Goal: Information Seeking & Learning: Find specific fact

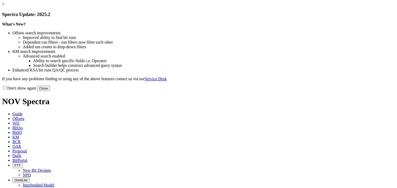
drag, startPoint x: 302, startPoint y: 141, endPoint x: 247, endPoint y: 105, distance: 65.3
click at [50, 91] on button "Close" at bounding box center [43, 88] width 13 height 5
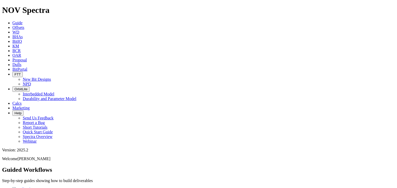
click at [12, 25] on icon at bounding box center [12, 27] width 0 height 4
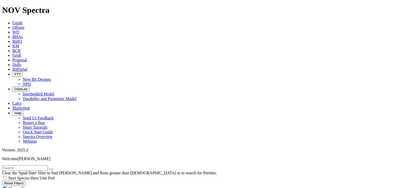
paste input "ROAN J 9H"
type input "ROAN J 9H"
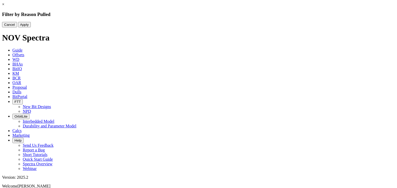
click at [182, 27] on div "Cancel Apply" at bounding box center [198, 24] width 393 height 5
click at [17, 27] on button "Cancel" at bounding box center [9, 24] width 15 height 5
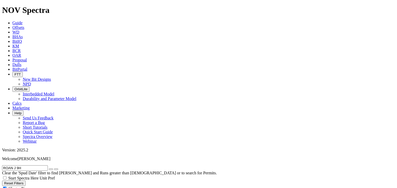
scroll to position [145, 0]
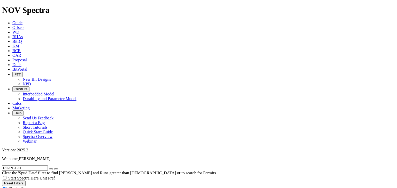
select select "8.5"
checkbox input "false"
select select "? number:8.5 ?"
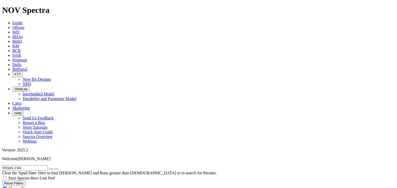
select select
drag, startPoint x: 25, startPoint y: 22, endPoint x: 16, endPoint y: 24, distance: 9.7
click at [16, 166] on input "ROAN J 9H" at bounding box center [25, 168] width 46 height 5
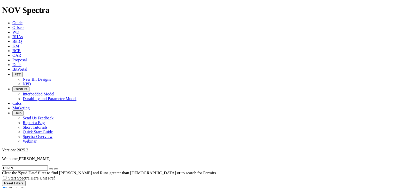
type input "ROAN"
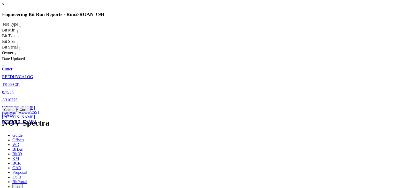
click at [33, 75] on span "REEDHYCALOG" at bounding box center [17, 77] width 31 height 4
select select "Cutter"
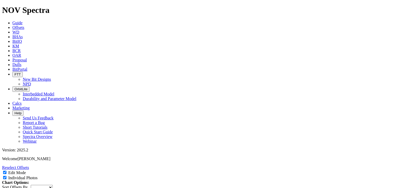
scroll to position [48, 0]
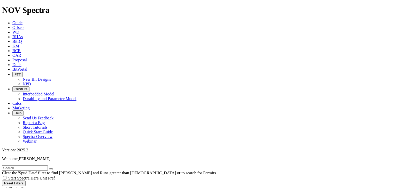
scroll to position [96, 0]
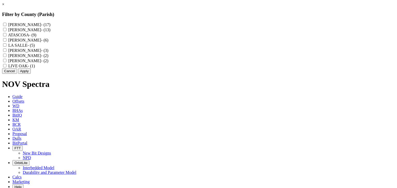
click at [6, 24] on input "KARNES - (17)" at bounding box center [4, 24] width 3 height 3
checkbox input "true"
click at [164, 48] on div "LA SALLE - (5)" at bounding box center [198, 45] width 393 height 5
click at [6, 36] on input "ATASCOSA - (9)" at bounding box center [4, 34] width 3 height 3
checkbox input "true"
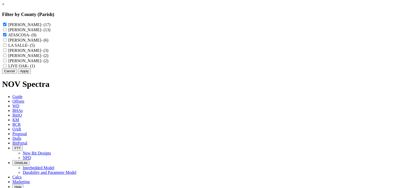
click at [6, 47] on SALLE "LA SALLE - (5)" at bounding box center [4, 44] width 3 height 3
checkbox SALLE "true"
click at [6, 31] on input "WEBB - (13)" at bounding box center [4, 29] width 3 height 3
checkbox input "true"
click at [6, 52] on input "DEWITT - (3)" at bounding box center [4, 50] width 3 height 3
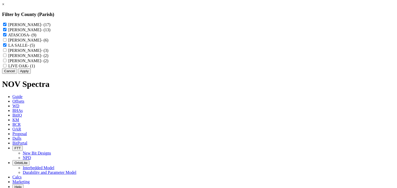
checkbox input "true"
click at [167, 43] on div "MCMULLEN - (6)" at bounding box center [198, 39] width 393 height 5
click at [6, 42] on input "MCMULLEN - (6)" at bounding box center [4, 39] width 3 height 3
checkbox input "true"
click at [6, 62] on input "WILSON - (2)" at bounding box center [4, 60] width 3 height 3
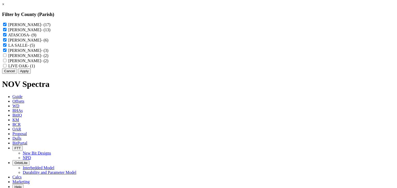
checkbox input "true"
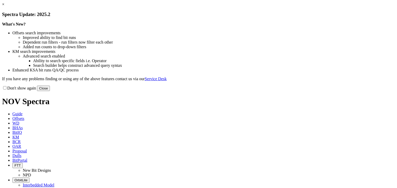
click at [50, 91] on button "Close" at bounding box center [43, 88] width 13 height 5
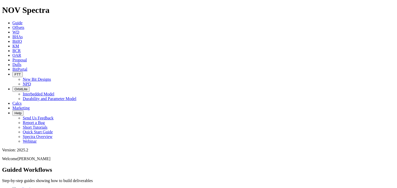
click at [24, 25] on link "Offsets" at bounding box center [18, 27] width 12 height 4
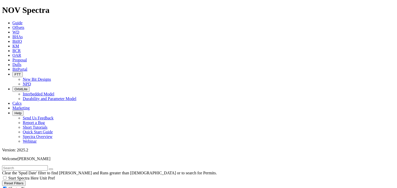
click at [50, 186] on div "Cluster Pins" at bounding box center [198, 188] width 393 height 5
checkbox input "false"
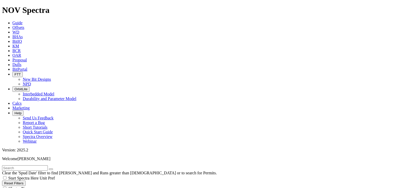
click at [29, 166] on input "text" at bounding box center [25, 168] width 46 height 5
drag, startPoint x: 27, startPoint y: 22, endPoint x: 17, endPoint y: 23, distance: 10.6
click at [17, 166] on input "cLARK A 28" at bounding box center [25, 168] width 46 height 5
click at [54, 169] on button "submit" at bounding box center [56, 170] width 4 height 2
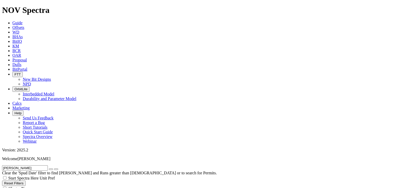
drag, startPoint x: 34, startPoint y: 24, endPoint x: 4, endPoint y: 23, distance: 30.5
click at [4, 166] on input "cLARK" at bounding box center [25, 168] width 46 height 5
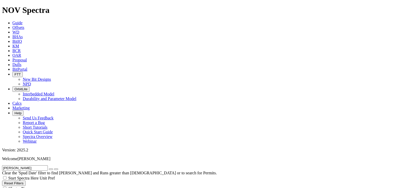
drag, startPoint x: 14, startPoint y: 24, endPoint x: 9, endPoint y: 24, distance: 5.4
click at [9, 166] on input "CANTU" at bounding box center [25, 168] width 46 height 5
type input "CLARK A 30H"
click at [51, 170] on icon "button" at bounding box center [51, 170] width 0 height 0
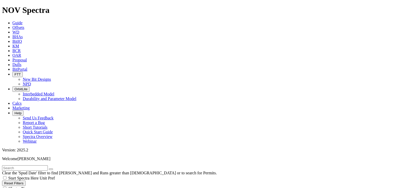
select select
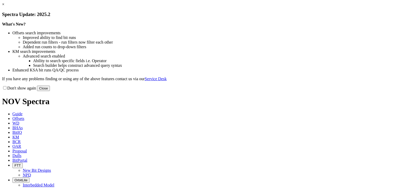
click at [50, 91] on button "Close" at bounding box center [43, 88] width 13 height 5
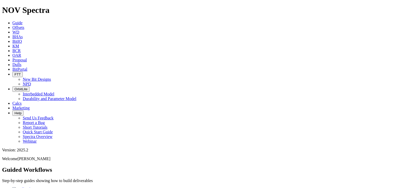
click at [12, 25] on icon at bounding box center [12, 27] width 0 height 4
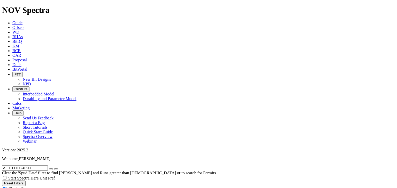
type input "ALTITO D B 402H"
click at [51, 170] on icon "button" at bounding box center [51, 170] width 0 height 0
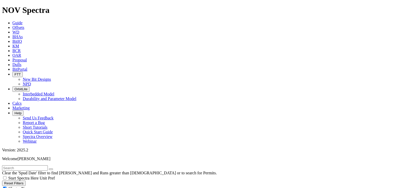
scroll to position [241, 0]
select select
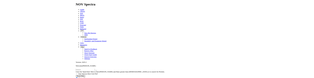
scroll to position [42678, 0]
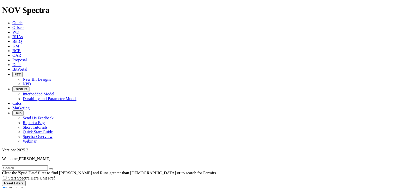
drag, startPoint x: 8, startPoint y: 80, endPoint x: 0, endPoint y: 79, distance: 8.3
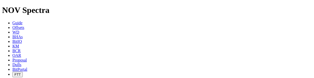
scroll to position [42789, 0]
type input "[DATE]"
